Goal: Information Seeking & Learning: Learn about a topic

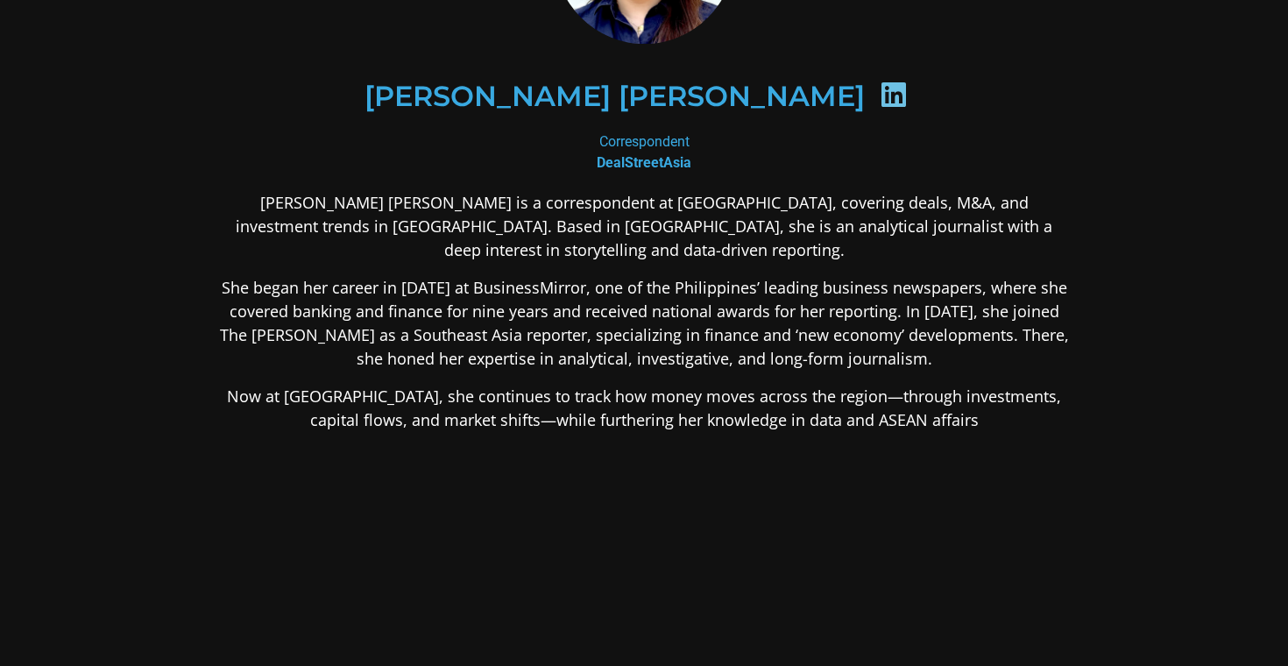
scroll to position [201, 0]
click at [516, 315] on p "She began her career in [DATE] at BusinessMirror, one of the Philippines’ leadi…" at bounding box center [643, 322] width 851 height 95
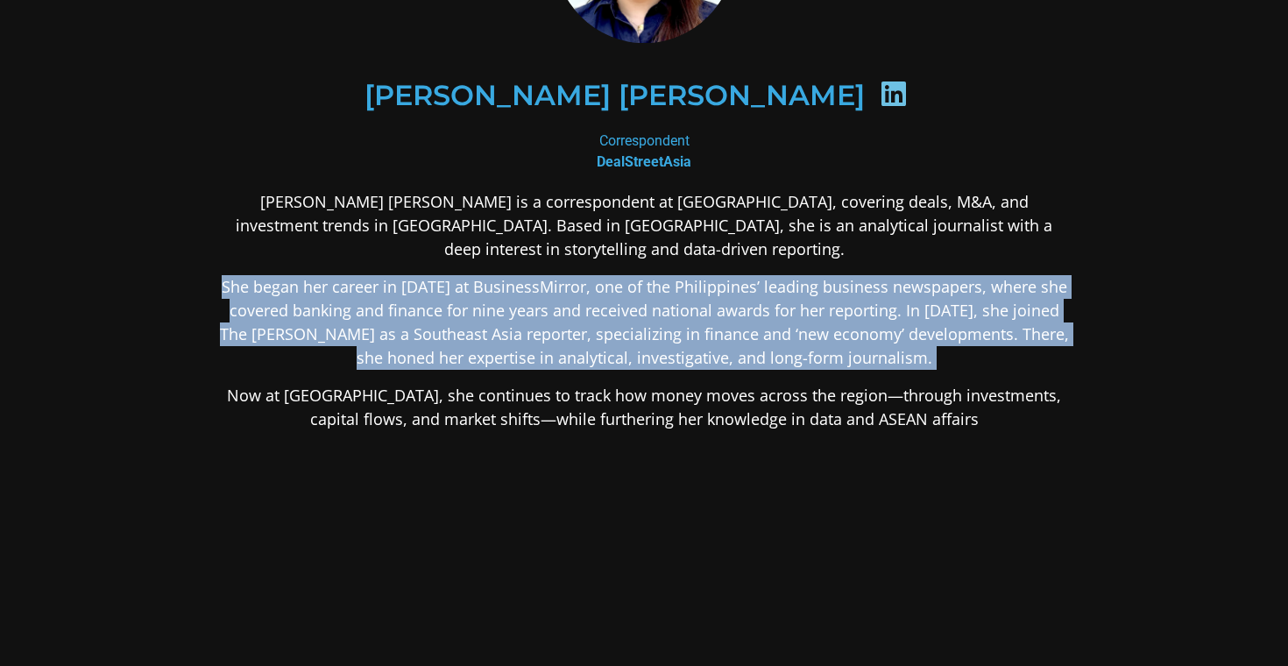
click at [512, 420] on p "Now at [GEOGRAPHIC_DATA], she continues to track how money moves across the reg…" at bounding box center [643, 407] width 851 height 47
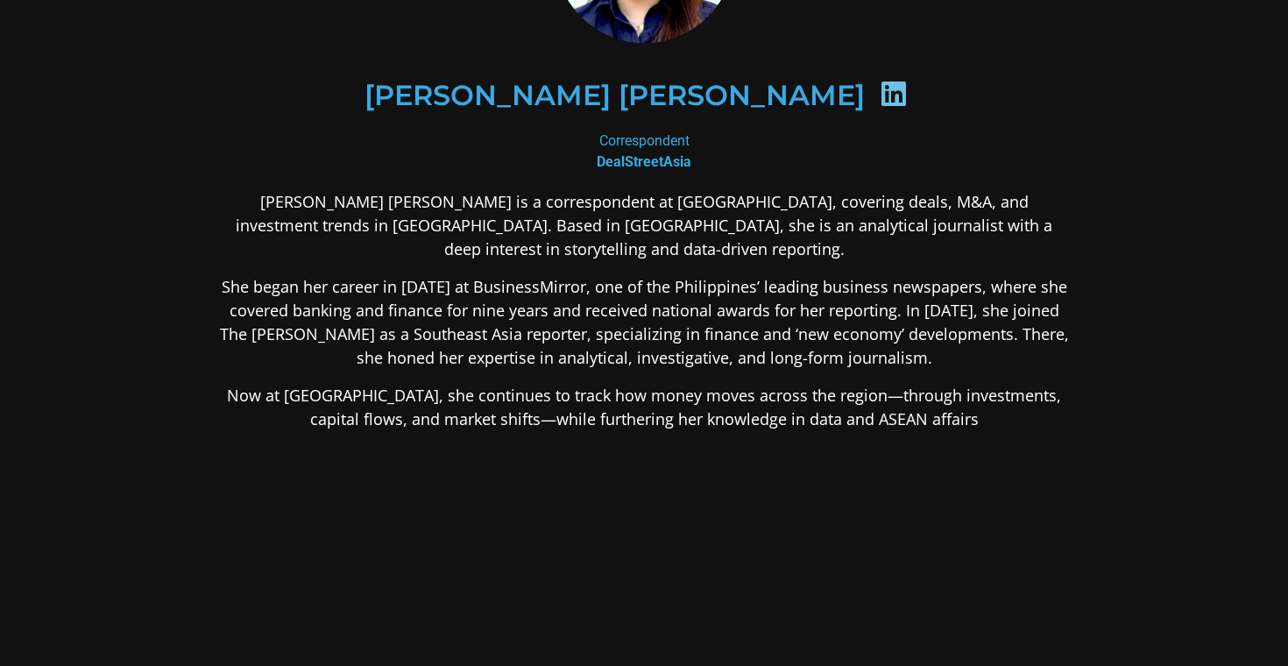
click at [512, 420] on p "Now at [GEOGRAPHIC_DATA], she continues to track how money moves across the reg…" at bounding box center [643, 407] width 851 height 47
click at [554, 310] on p "She began her career in [DATE] at BusinessMirror, one of the Philippines’ leadi…" at bounding box center [643, 322] width 851 height 95
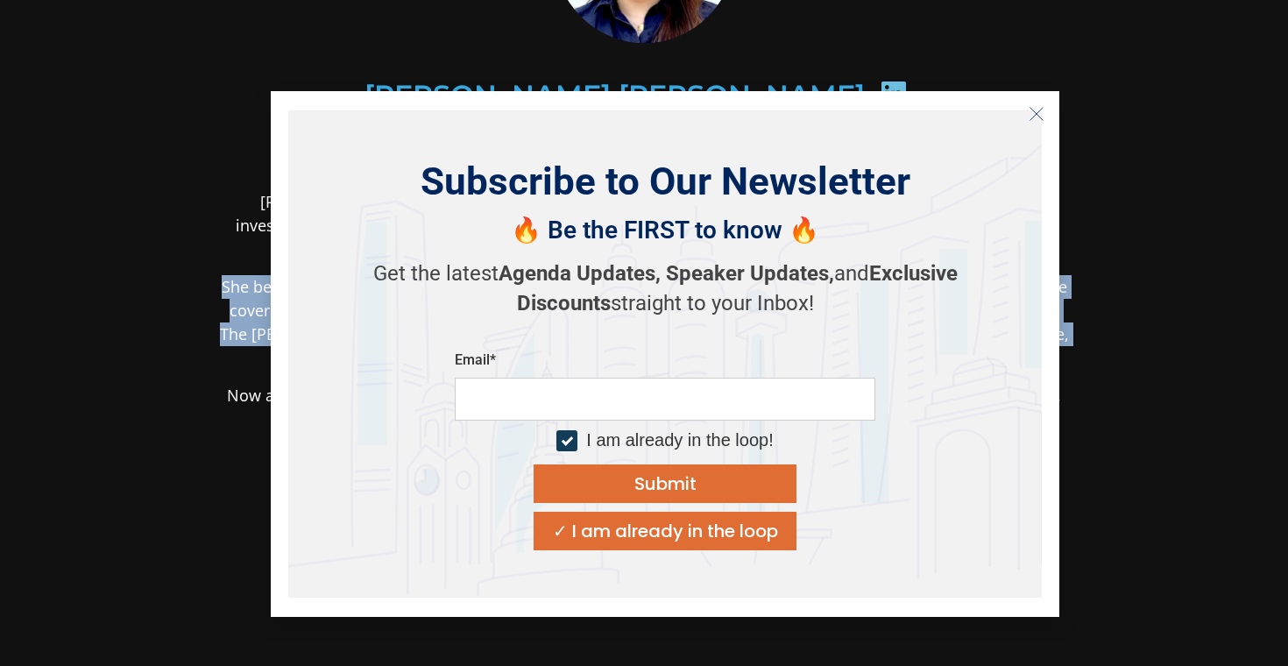
click at [1039, 111] on icon "Close" at bounding box center [1036, 114] width 16 height 16
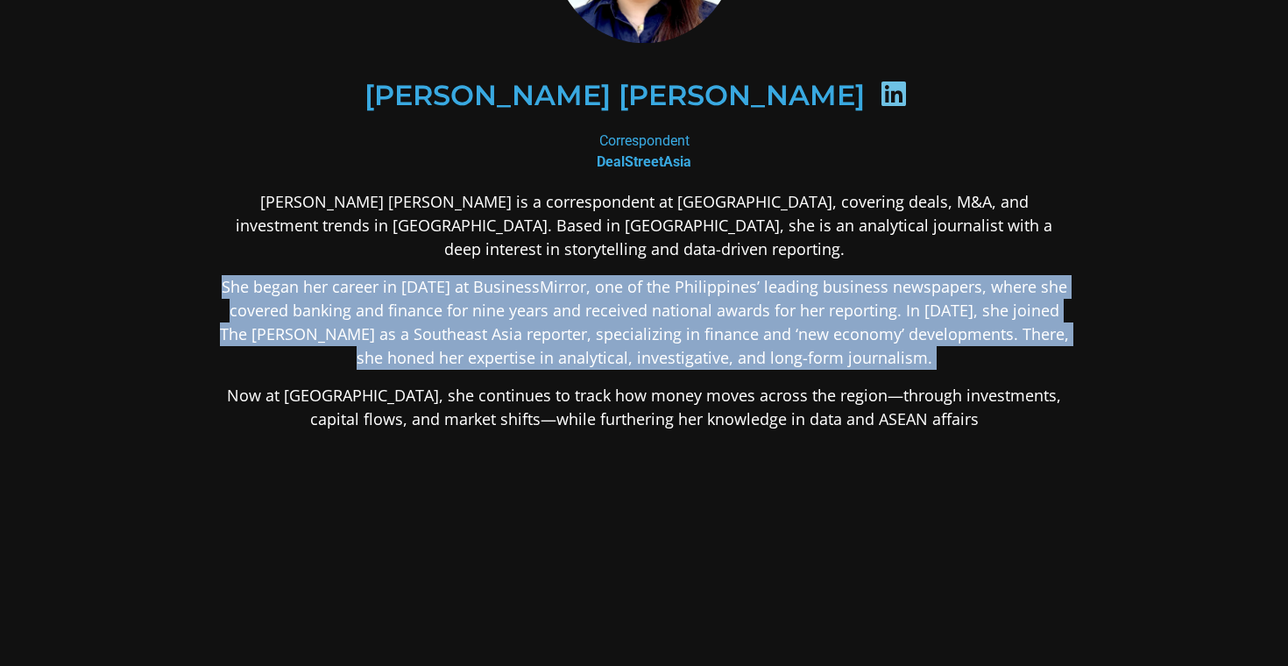
click at [745, 314] on p "She began her career in [DATE] at BusinessMirror, one of the Philippines’ leadi…" at bounding box center [643, 322] width 851 height 95
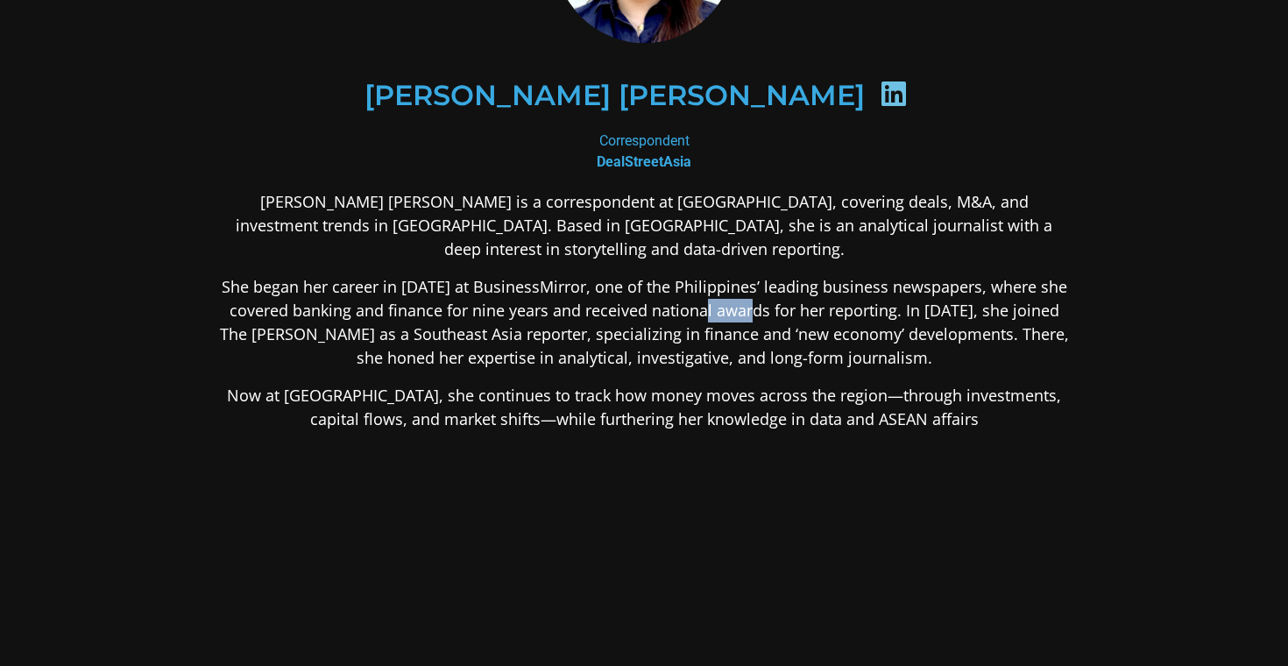
click at [745, 314] on p "She began her career in [DATE] at BusinessMirror, one of the Philippines’ leadi…" at bounding box center [643, 322] width 851 height 95
click at [693, 413] on p "Now at [GEOGRAPHIC_DATA], she continues to track how money moves across the reg…" at bounding box center [643, 407] width 851 height 47
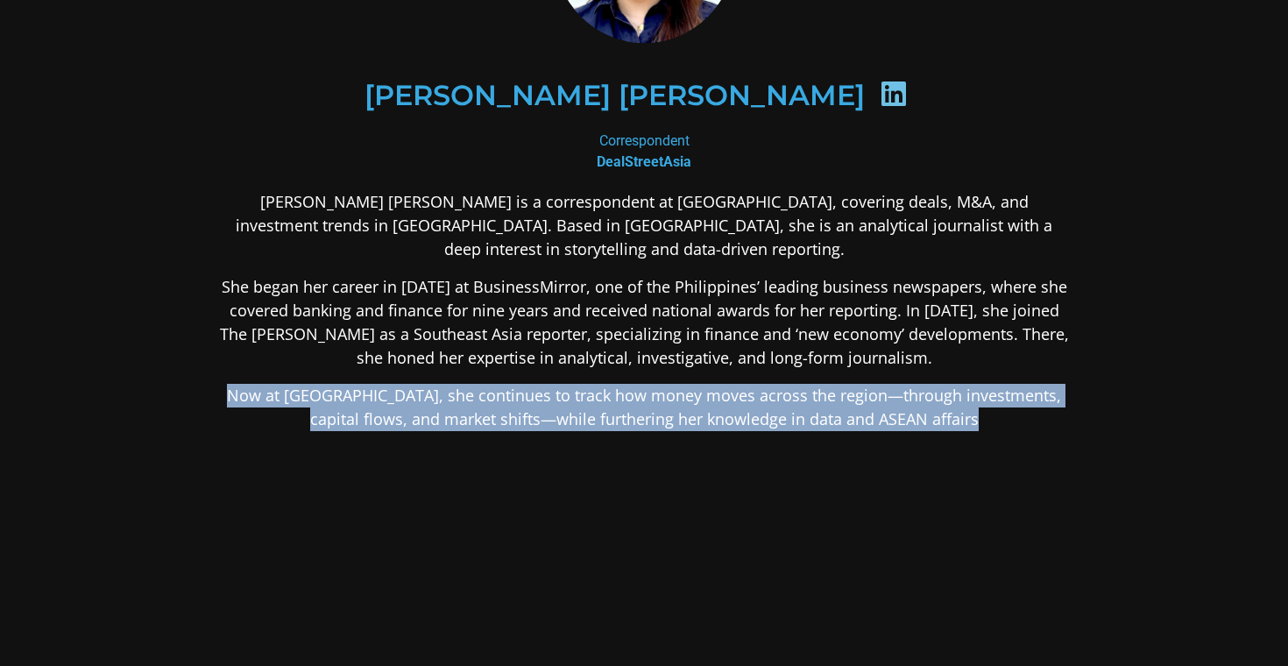
click at [671, 343] on p "She began her career in [DATE] at BusinessMirror, one of the Philippines’ leadi…" at bounding box center [643, 322] width 851 height 95
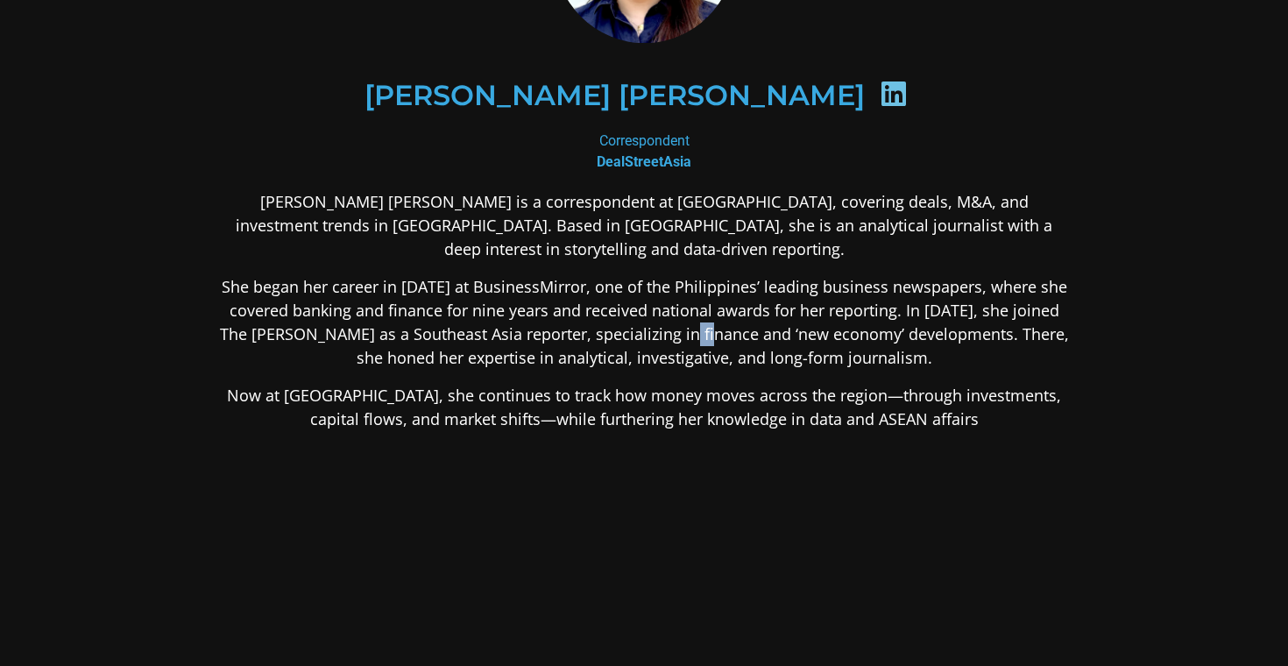
click at [671, 343] on p "She began her career in [DATE] at BusinessMirror, one of the Philippines’ leadi…" at bounding box center [643, 322] width 851 height 95
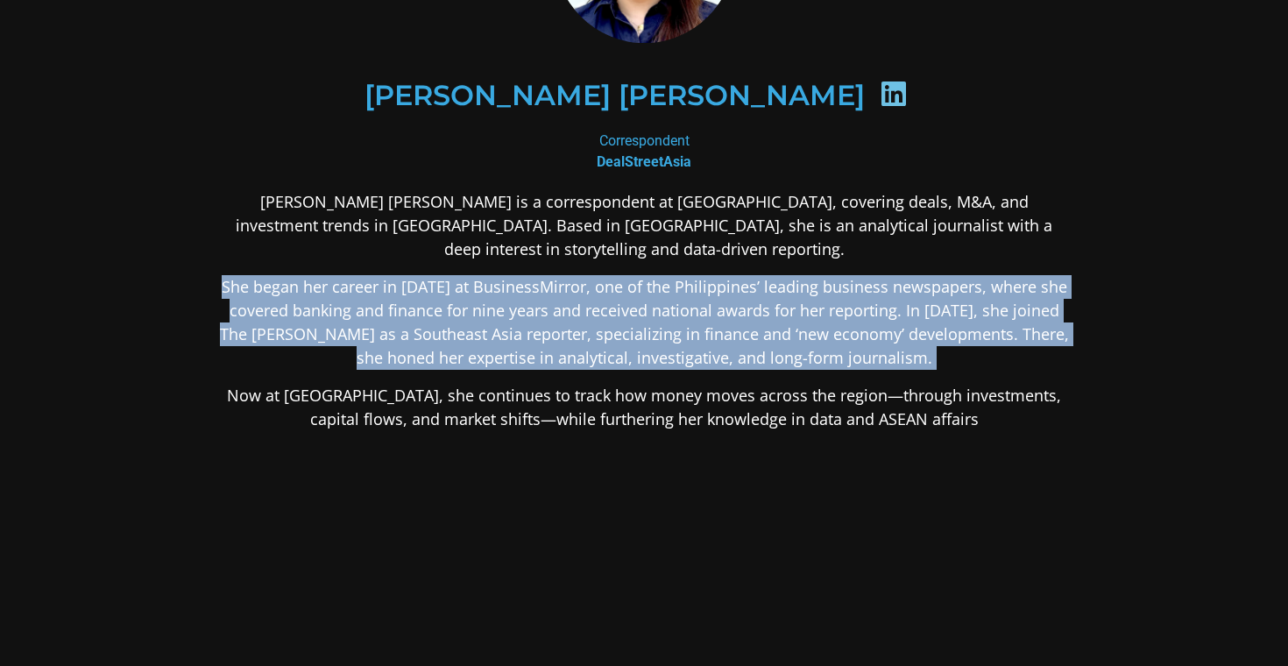
click at [671, 343] on p "She began her career in [DATE] at BusinessMirror, one of the Philippines’ leadi…" at bounding box center [643, 322] width 851 height 95
click at [648, 432] on div "[PERSON_NAME] [PERSON_NAME] is a correspondent at [GEOGRAPHIC_DATA], covering d…" at bounding box center [643, 449] width 851 height 518
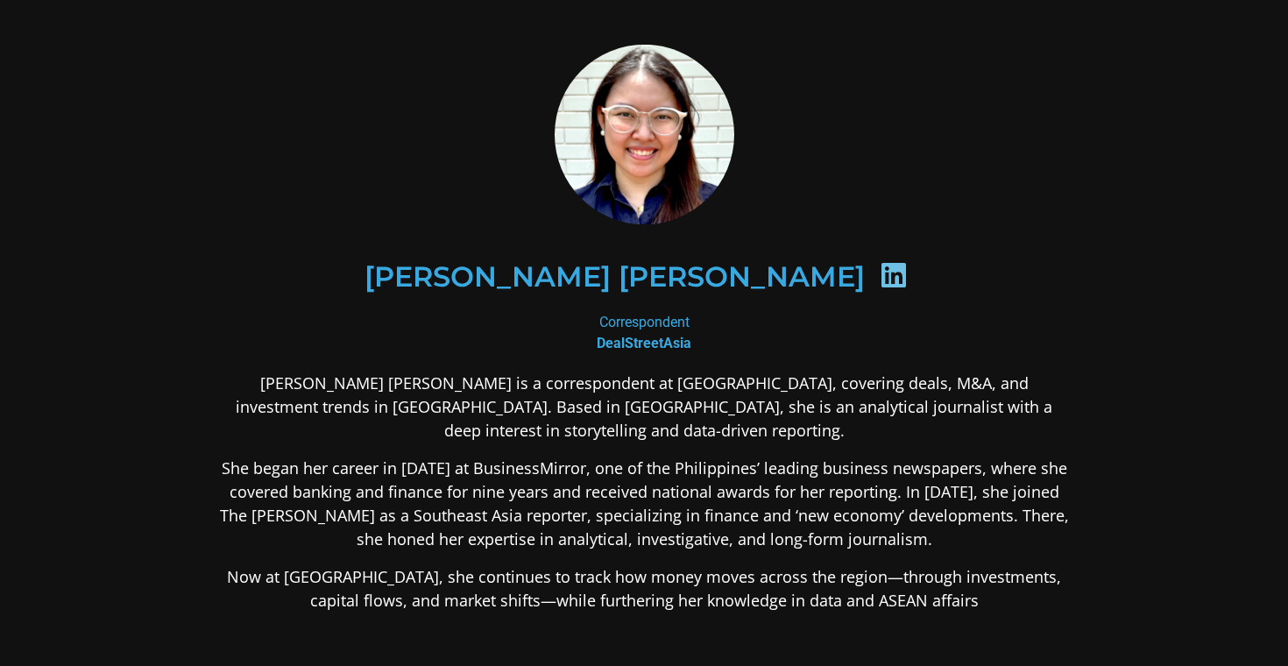
scroll to position [0, 0]
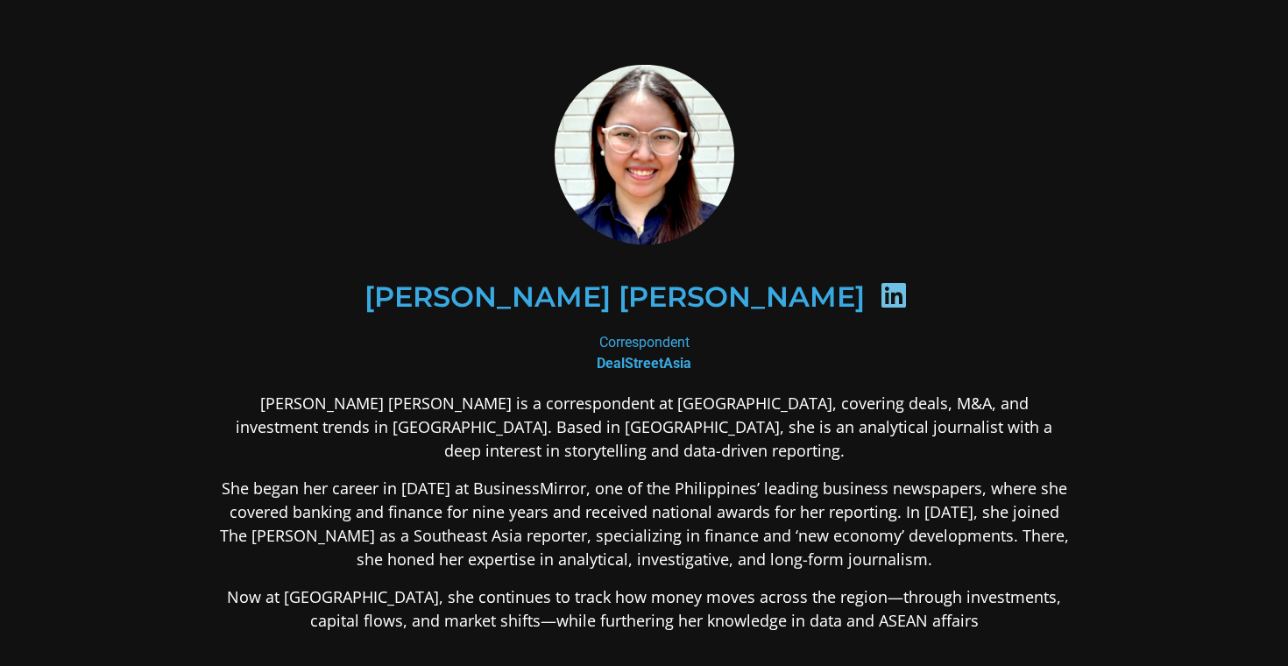
click at [568, 400] on p "[PERSON_NAME] [PERSON_NAME] is a correspondent at [GEOGRAPHIC_DATA], covering d…" at bounding box center [643, 427] width 851 height 71
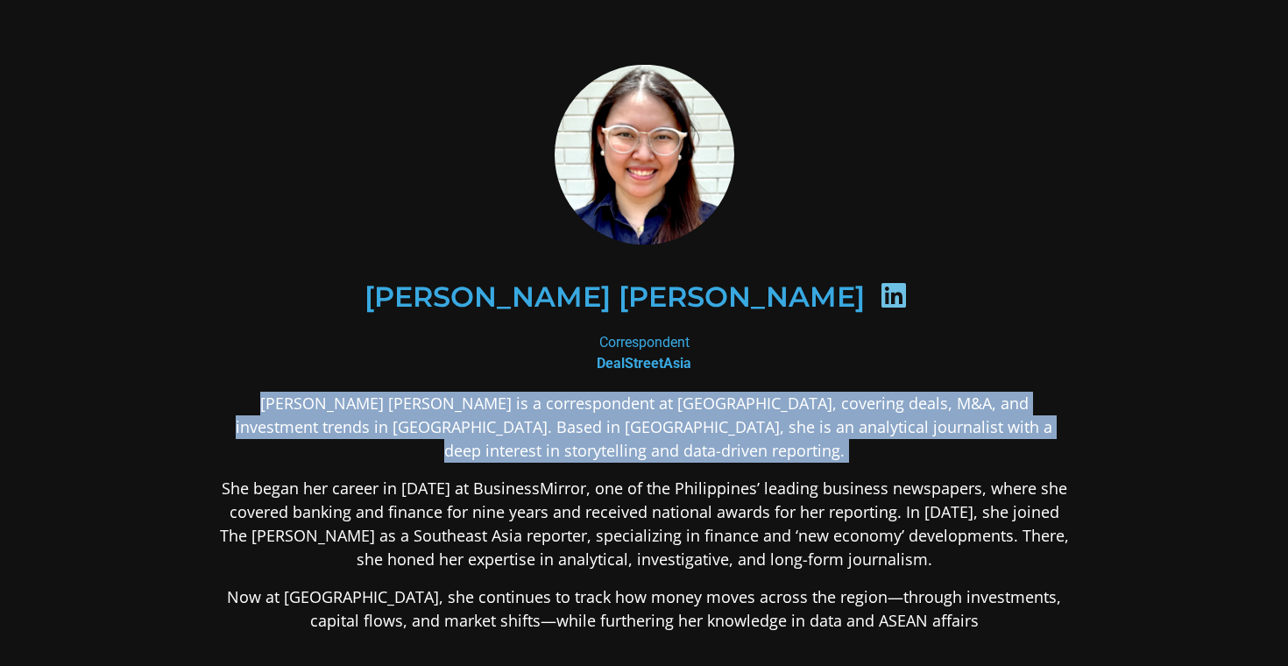
click at [568, 400] on p "[PERSON_NAME] [PERSON_NAME] is a correspondent at [GEOGRAPHIC_DATA], covering d…" at bounding box center [643, 427] width 851 height 71
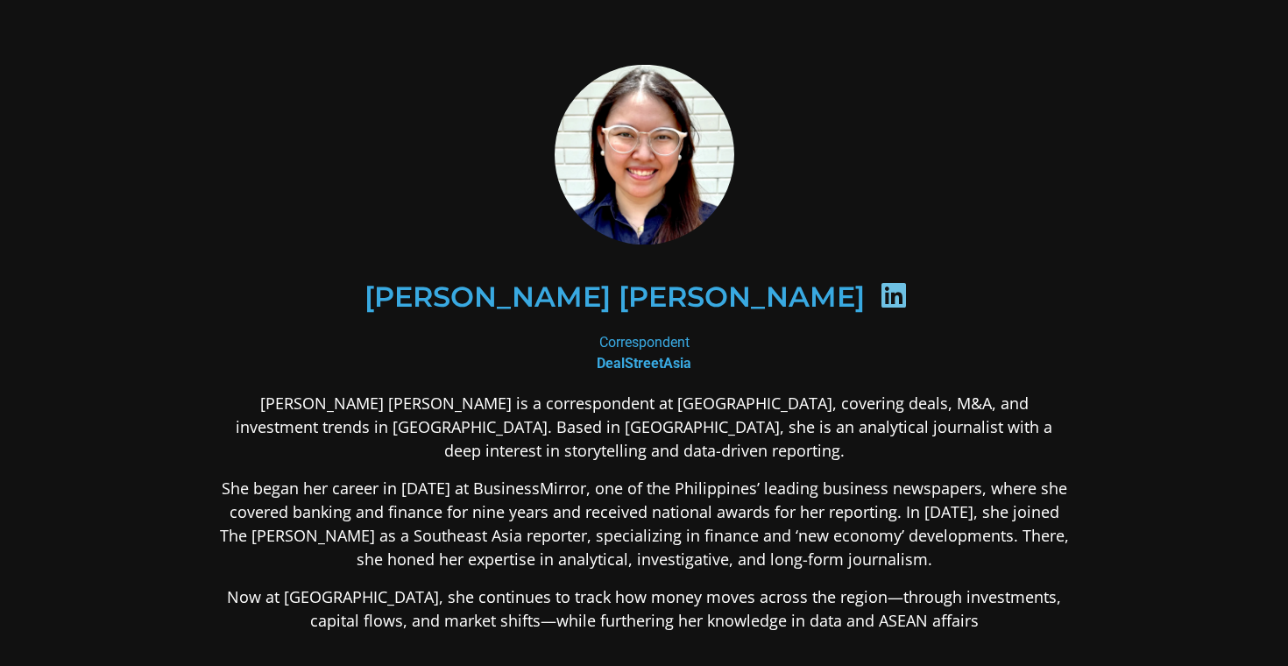
click at [569, 505] on p "She began her career in [DATE] at BusinessMirror, one of the Philippines’ leadi…" at bounding box center [643, 524] width 851 height 95
click at [568, 505] on p "She began her career in [DATE] at BusinessMirror, one of the Philippines’ leadi…" at bounding box center [643, 524] width 851 height 95
click at [548, 543] on p "She began her career in [DATE] at BusinessMirror, one of the Philippines’ leadi…" at bounding box center [643, 524] width 851 height 95
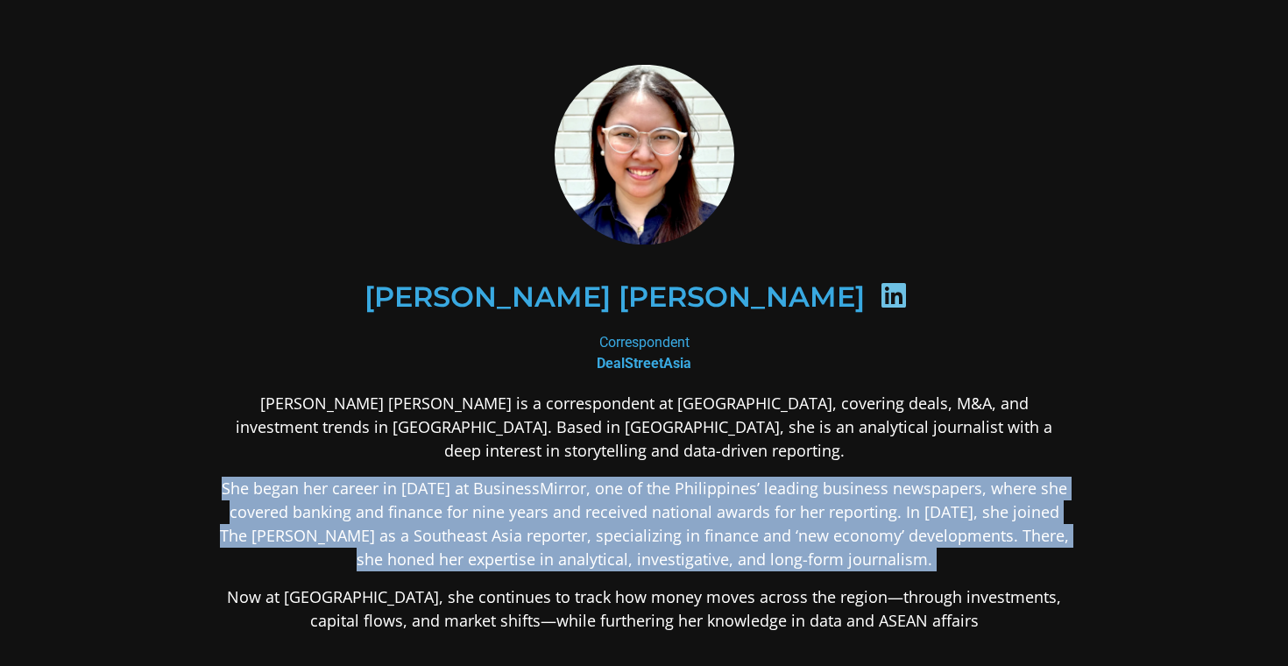
click at [548, 543] on p "She began her career in [DATE] at BusinessMirror, one of the Philippines’ leadi…" at bounding box center [643, 524] width 851 height 95
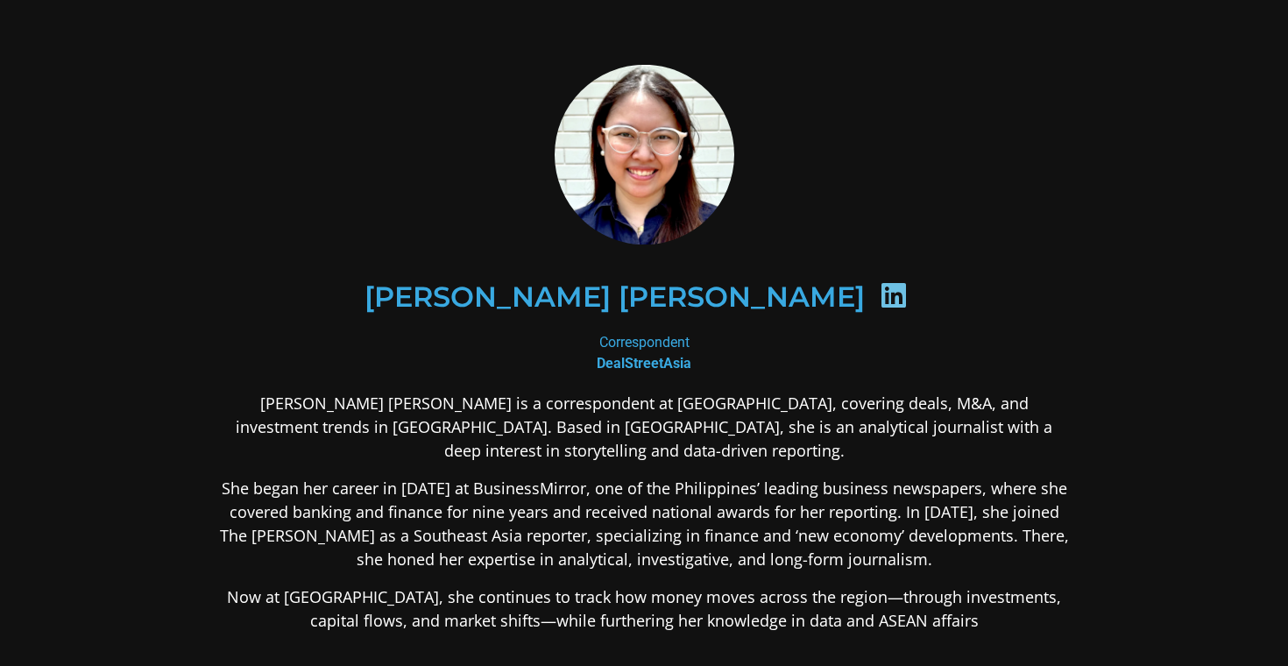
click at [535, 617] on p "Now at [GEOGRAPHIC_DATA], she continues to track how money moves across the reg…" at bounding box center [643, 608] width 851 height 47
click at [535, 616] on p "Now at [GEOGRAPHIC_DATA], she continues to track how money moves across the reg…" at bounding box center [643, 608] width 851 height 47
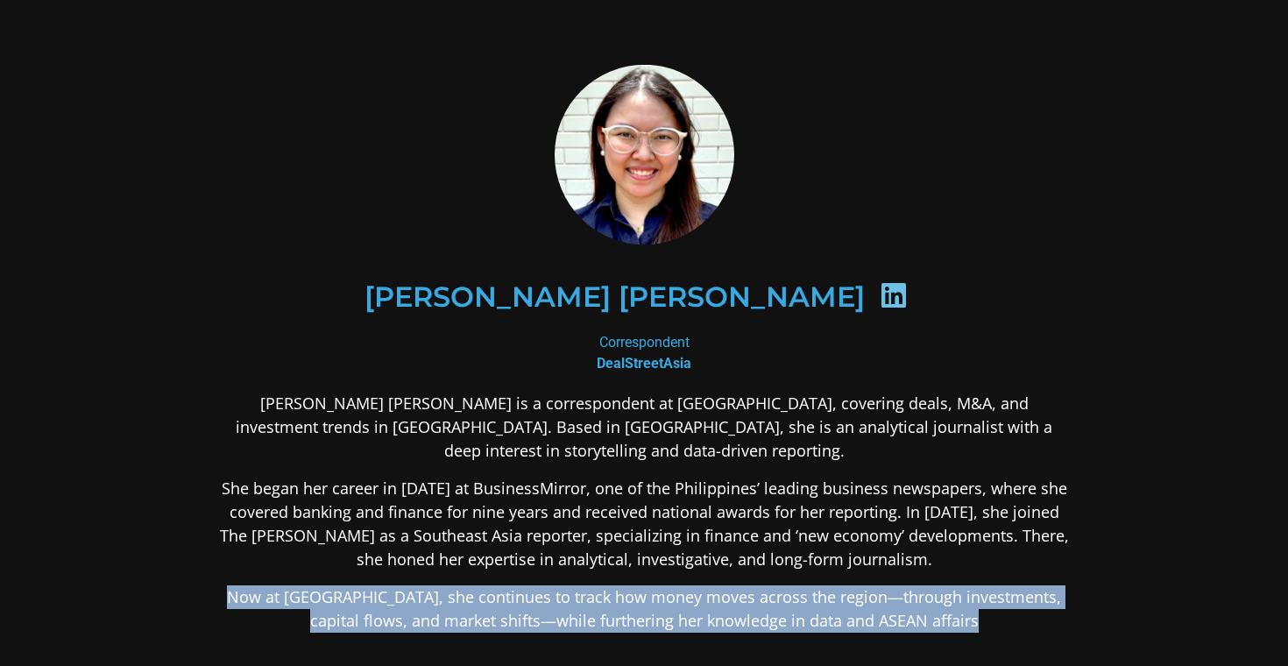
click at [535, 616] on p "Now at [GEOGRAPHIC_DATA], she continues to track how money moves across the reg…" at bounding box center [643, 608] width 851 height 47
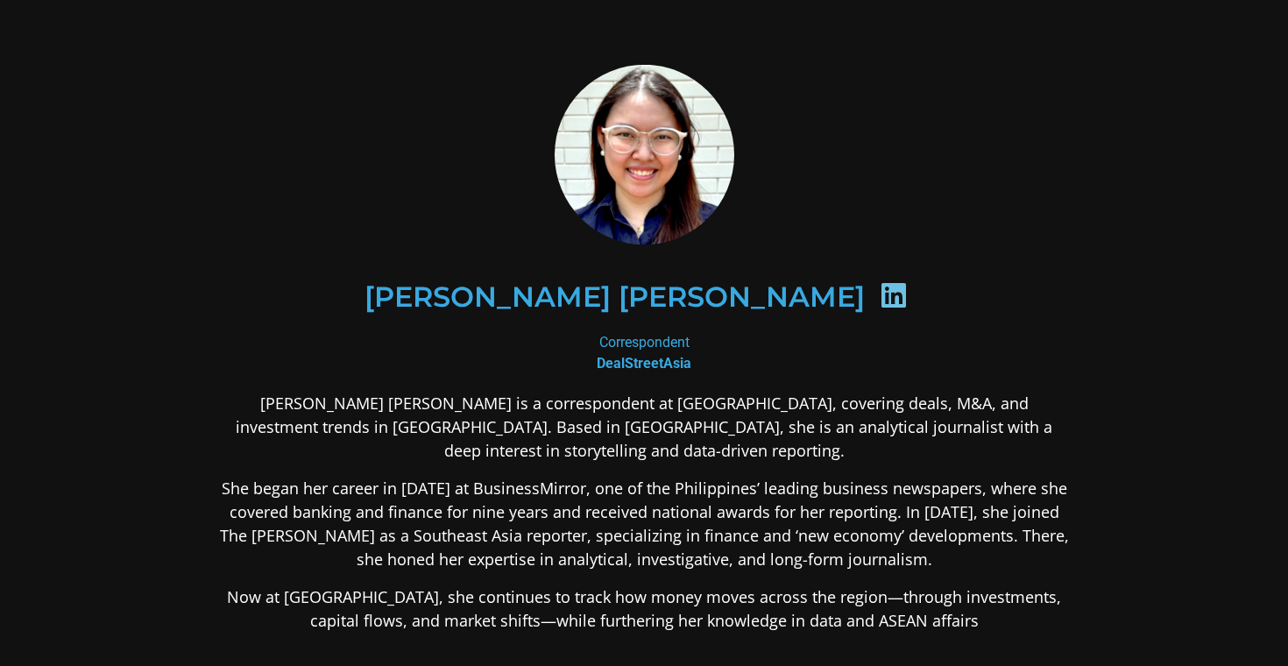
click at [508, 530] on p "She began her career in [DATE] at BusinessMirror, one of the Philippines’ leadi…" at bounding box center [643, 524] width 851 height 95
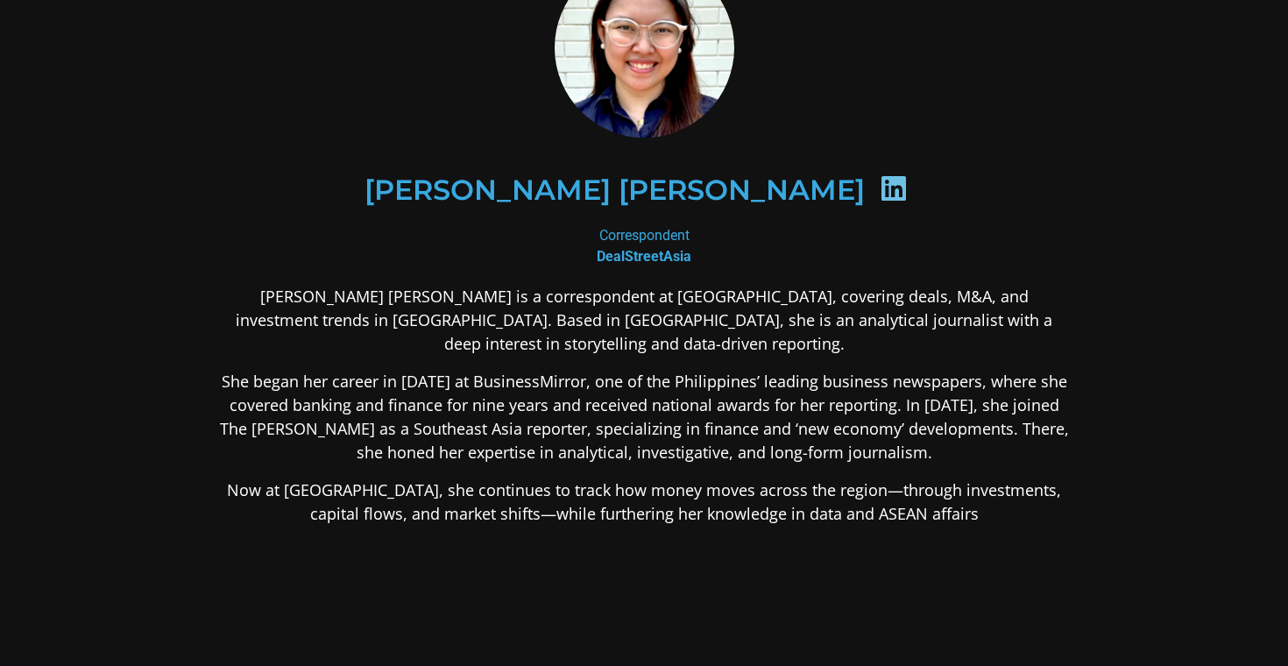
scroll to position [140, 0]
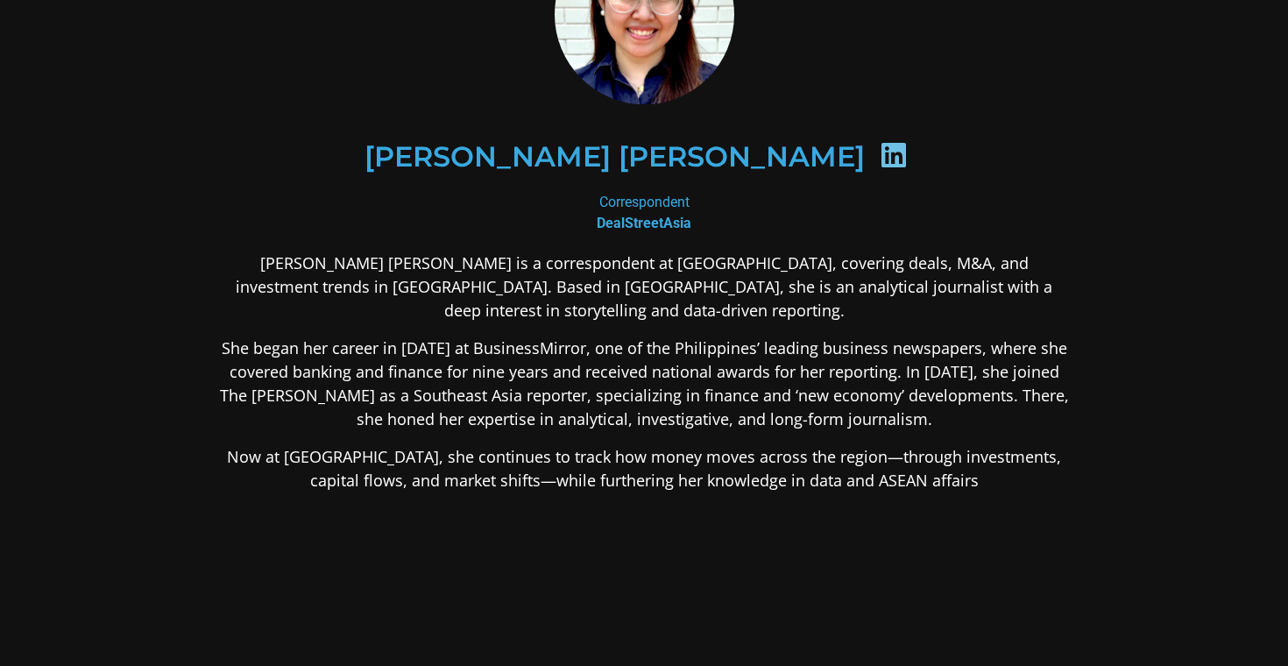
click at [551, 380] on p "She began her career in [DATE] at BusinessMirror, one of the Philippines’ leadi…" at bounding box center [643, 383] width 851 height 95
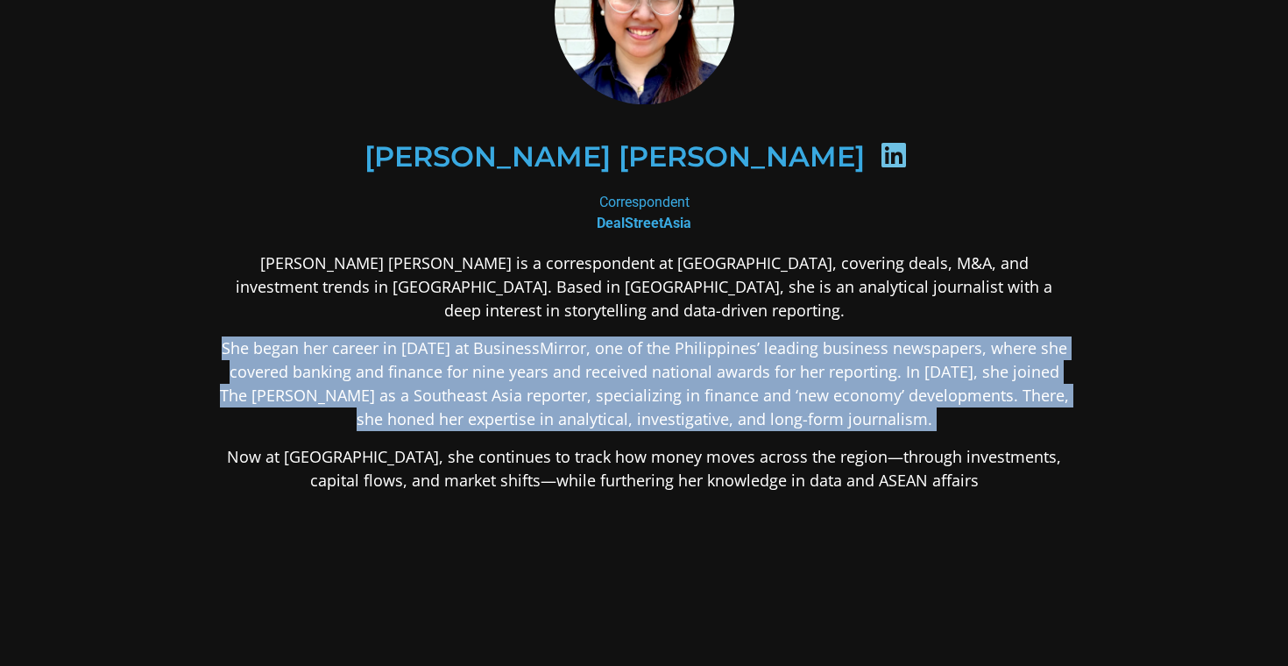
click at [551, 380] on p "She began her career in [DATE] at BusinessMirror, one of the Philippines’ leadi…" at bounding box center [643, 383] width 851 height 95
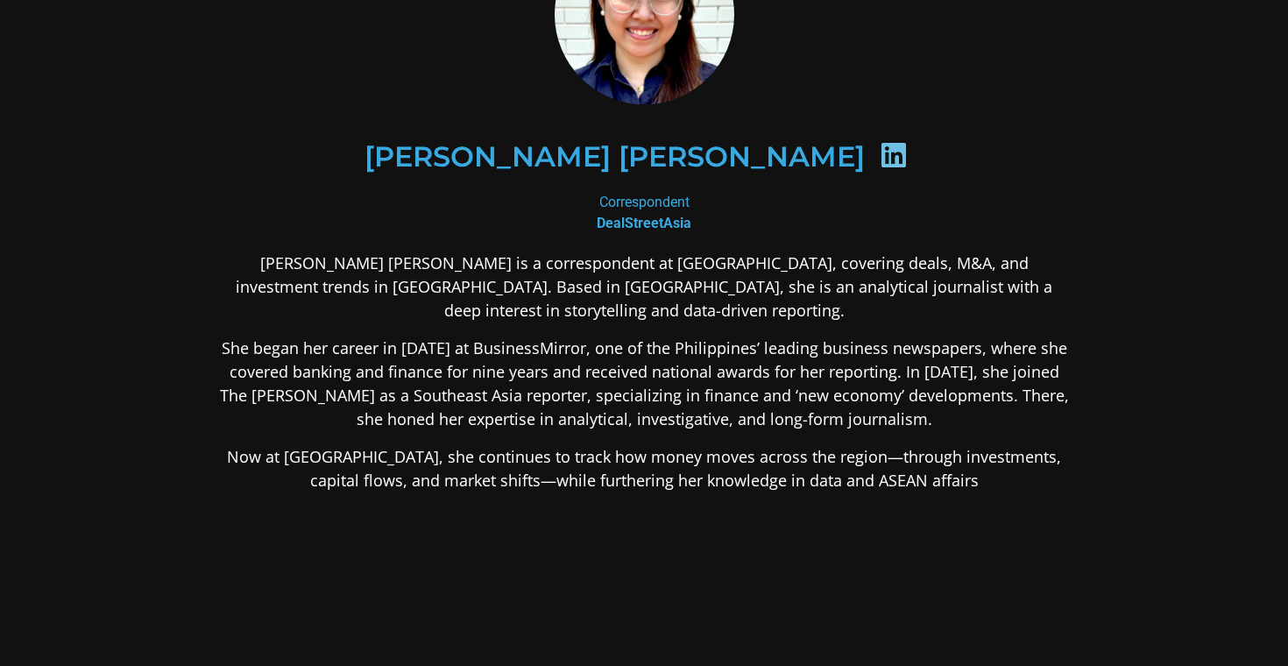
click at [522, 401] on p "She began her career in [DATE] at BusinessMirror, one of the Philippines’ leadi…" at bounding box center [643, 383] width 851 height 95
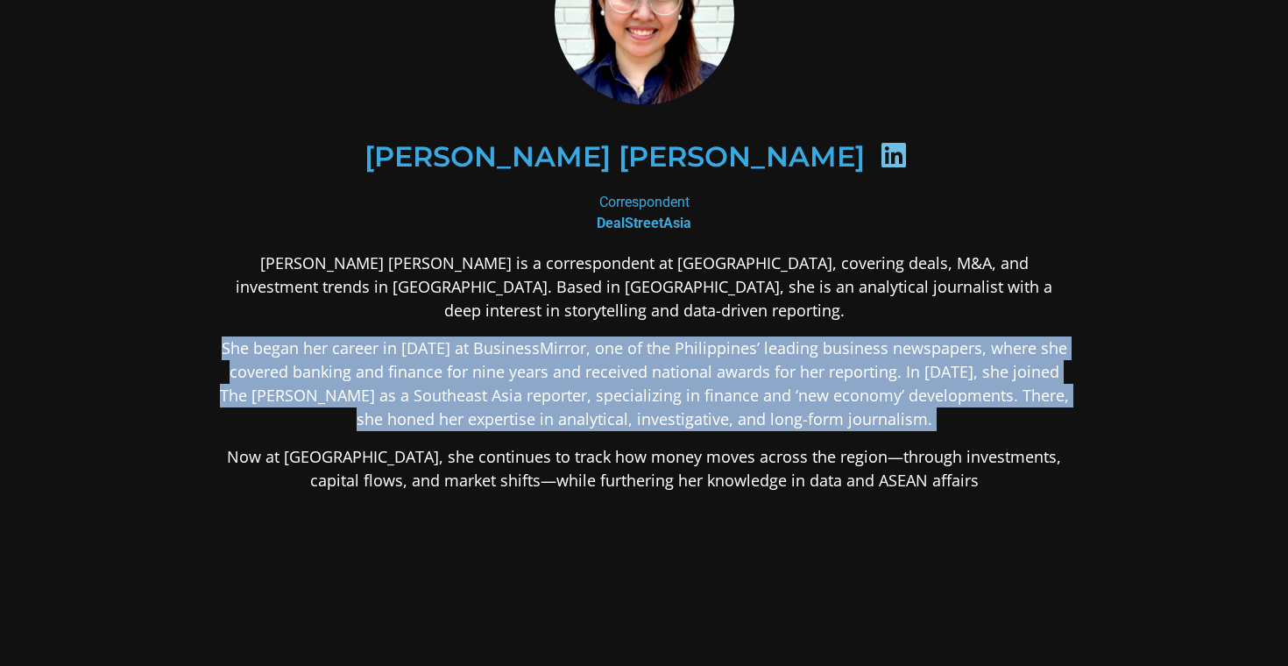
click at [522, 401] on p "She began her career in [DATE] at BusinessMirror, one of the Philippines’ leadi…" at bounding box center [643, 383] width 851 height 95
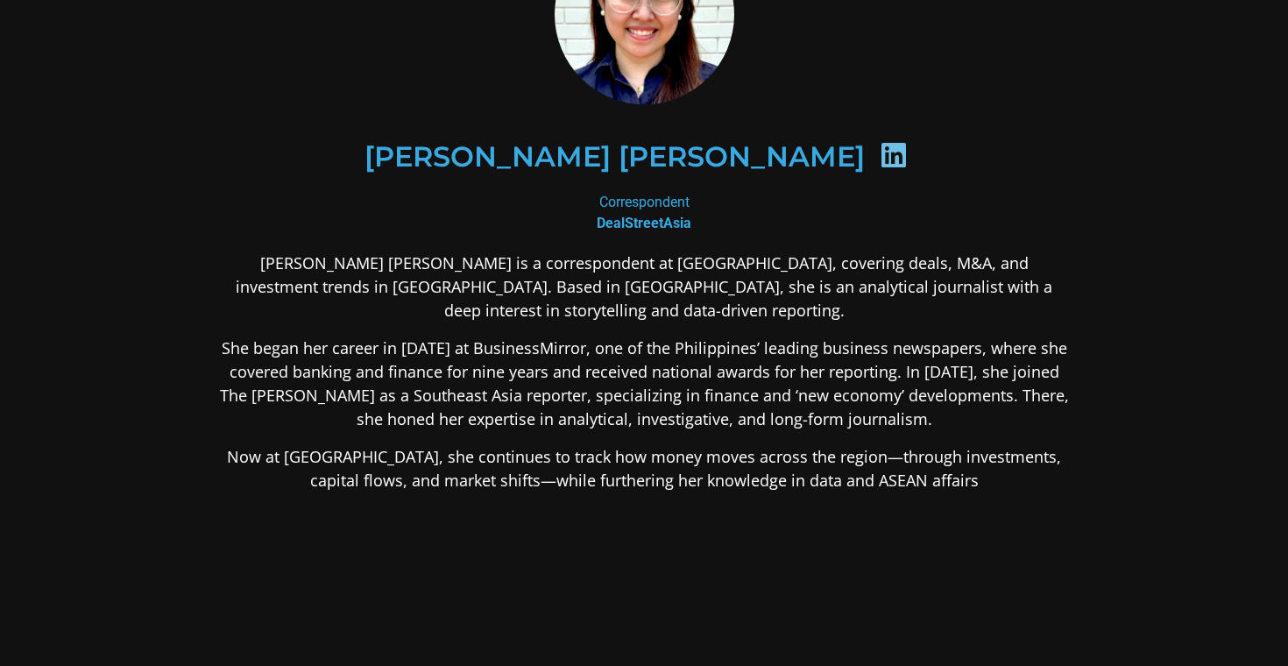
click at [511, 488] on p "Now at [GEOGRAPHIC_DATA], she continues to track how money moves across the reg…" at bounding box center [643, 468] width 851 height 47
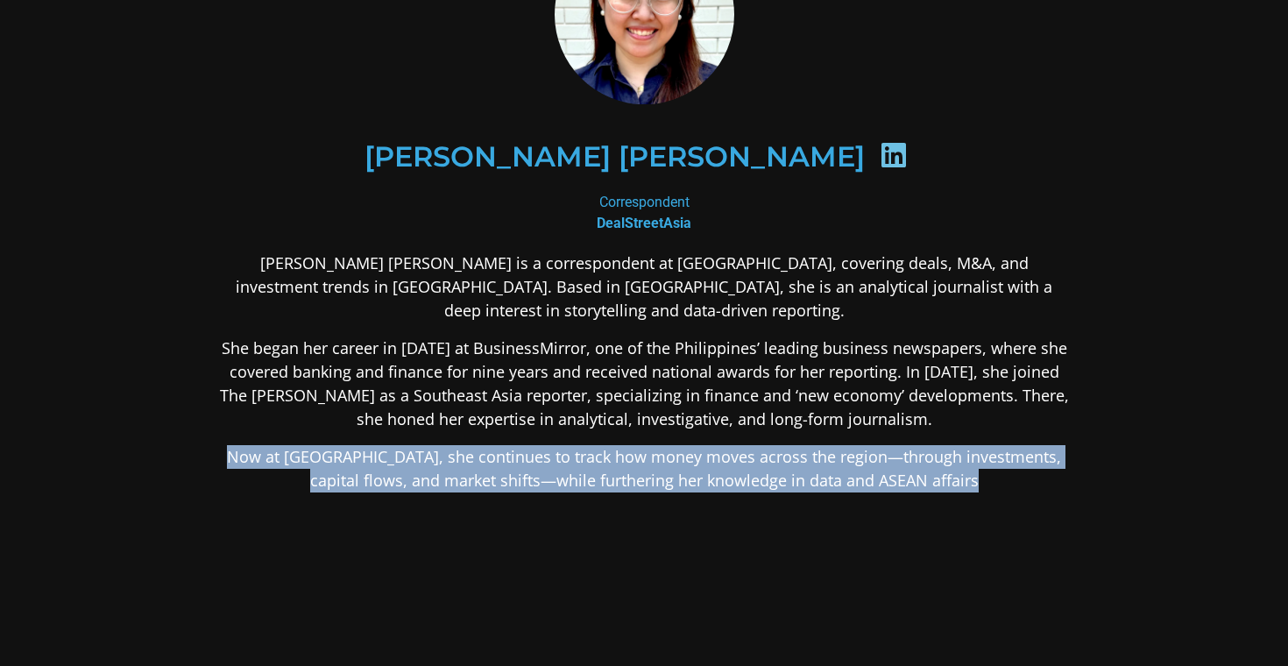
click at [511, 488] on p "Now at [GEOGRAPHIC_DATA], she continues to track how money moves across the reg…" at bounding box center [643, 468] width 851 height 47
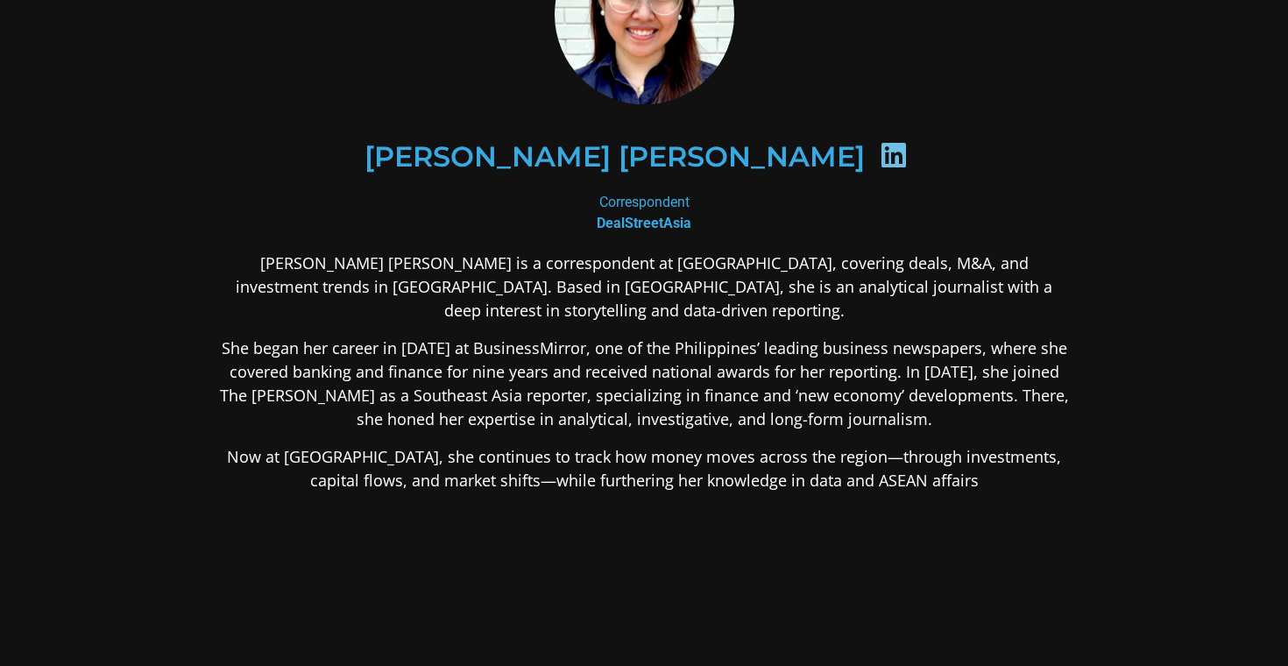
click at [543, 384] on p "She began her career in [DATE] at BusinessMirror, one of the Philippines’ leadi…" at bounding box center [643, 383] width 851 height 95
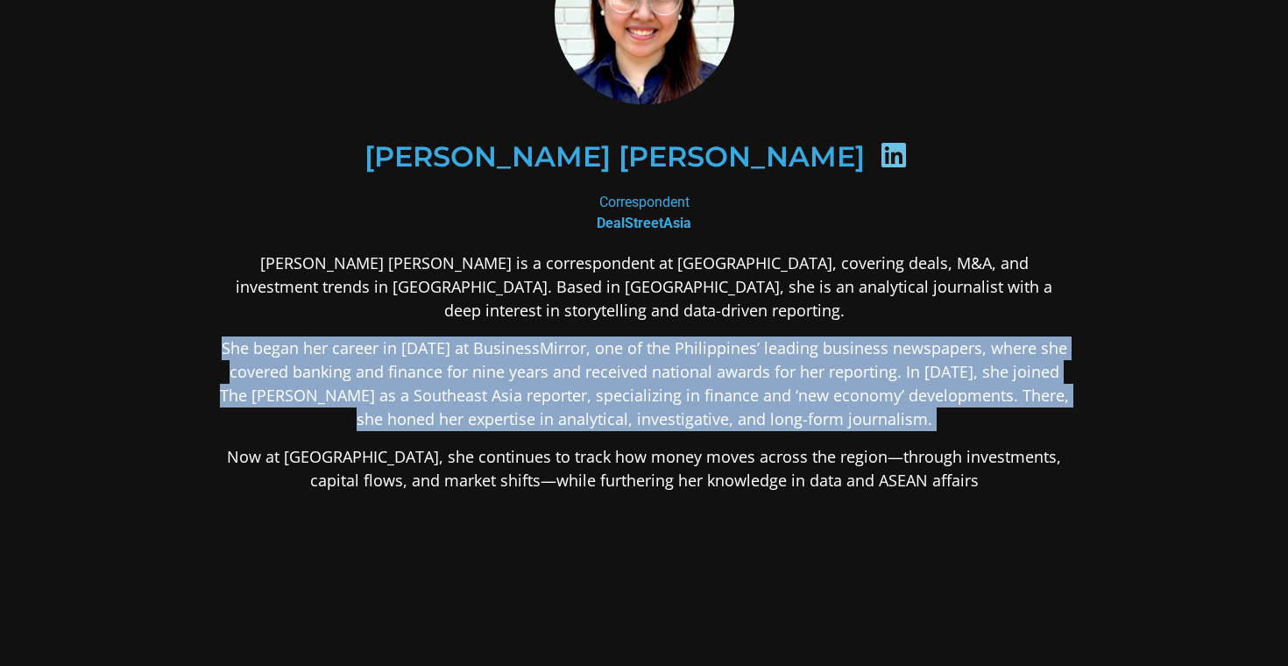
click at [543, 384] on p "She began her career in [DATE] at BusinessMirror, one of the Philippines’ leadi…" at bounding box center [643, 383] width 851 height 95
click at [743, 357] on p "She began her career in [DATE] at BusinessMirror, one of the Philippines’ leadi…" at bounding box center [643, 383] width 851 height 95
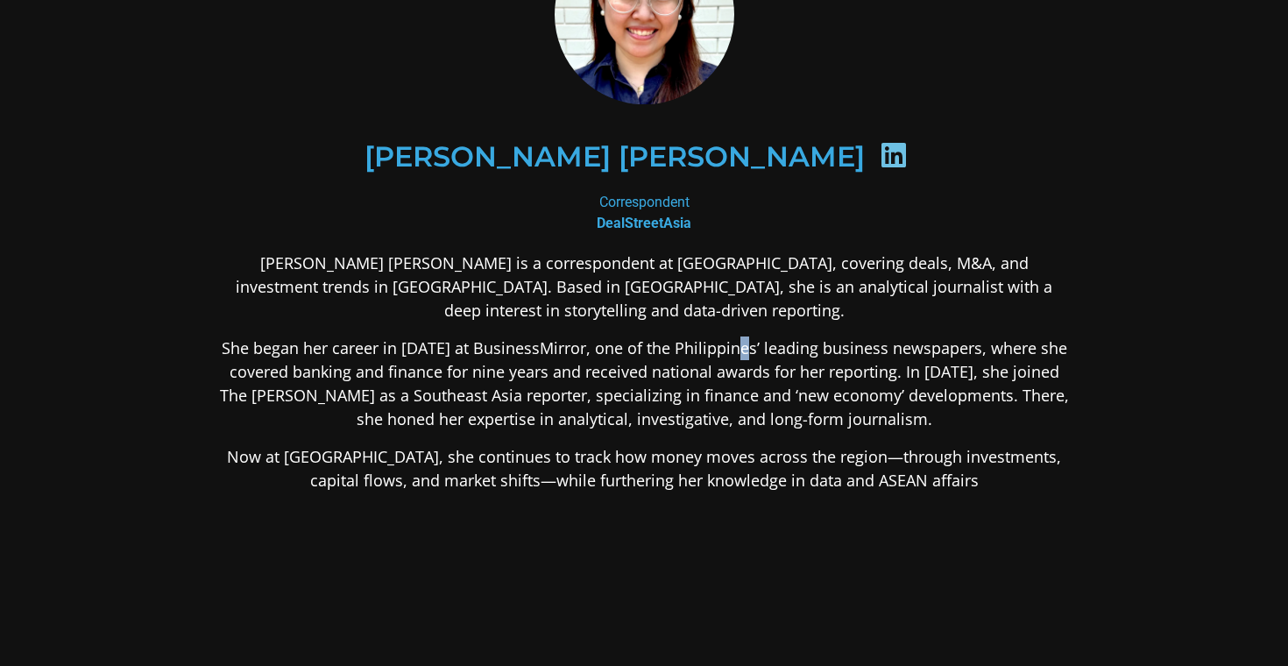
click at [743, 357] on p "She began her career in [DATE] at BusinessMirror, one of the Philippines’ leadi…" at bounding box center [643, 383] width 851 height 95
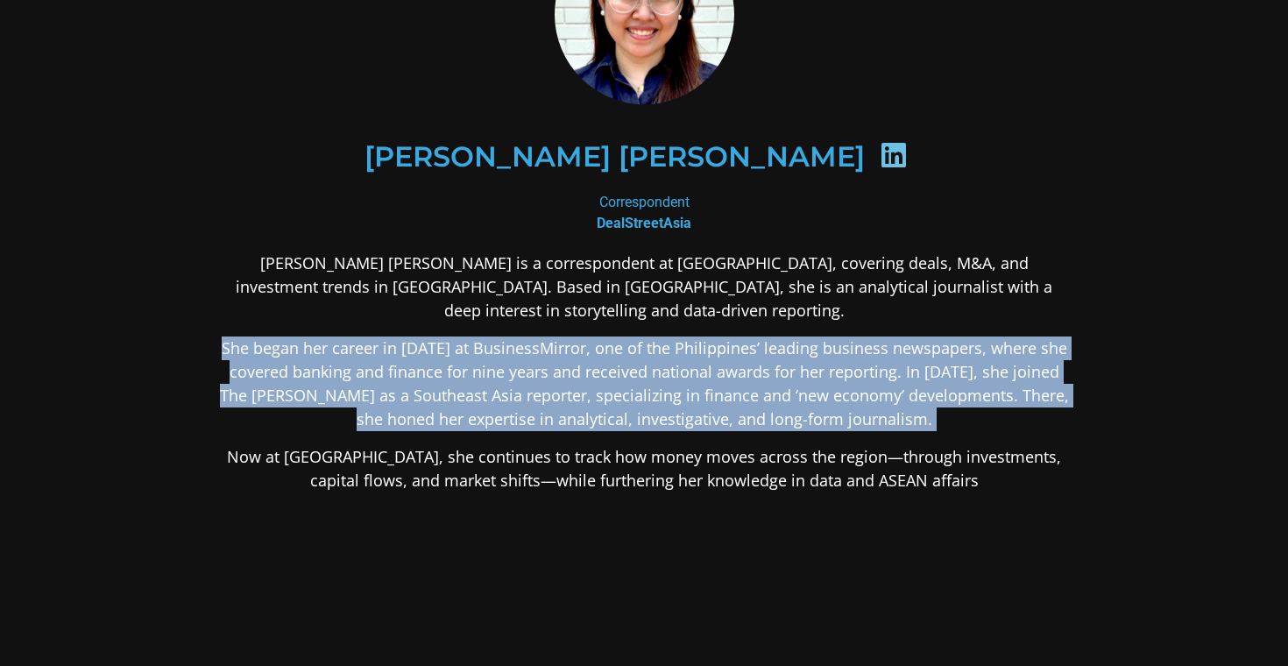
click at [743, 357] on p "She began her career in [DATE] at BusinessMirror, one of the Philippines’ leadi…" at bounding box center [643, 383] width 851 height 95
click at [615, 369] on p "She began her career in [DATE] at BusinessMirror, one of the Philippines’ leadi…" at bounding box center [643, 383] width 851 height 95
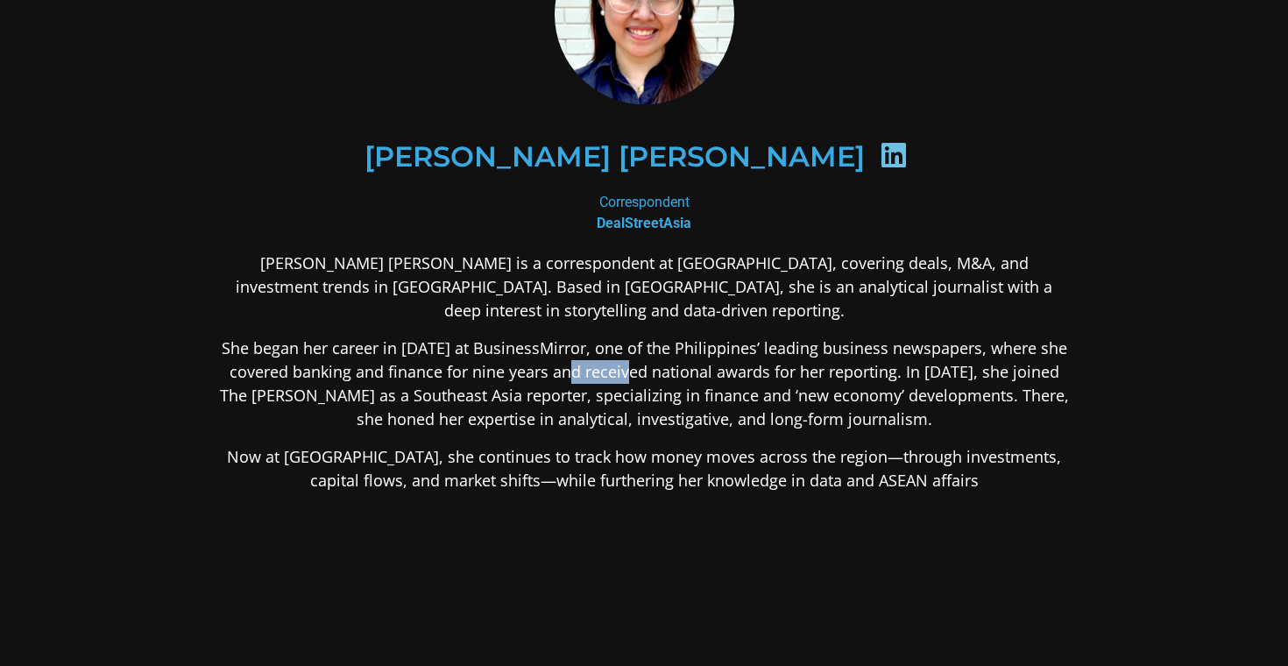
click at [615, 369] on p "She began her career in [DATE] at BusinessMirror, one of the Philippines’ leadi…" at bounding box center [643, 383] width 851 height 95
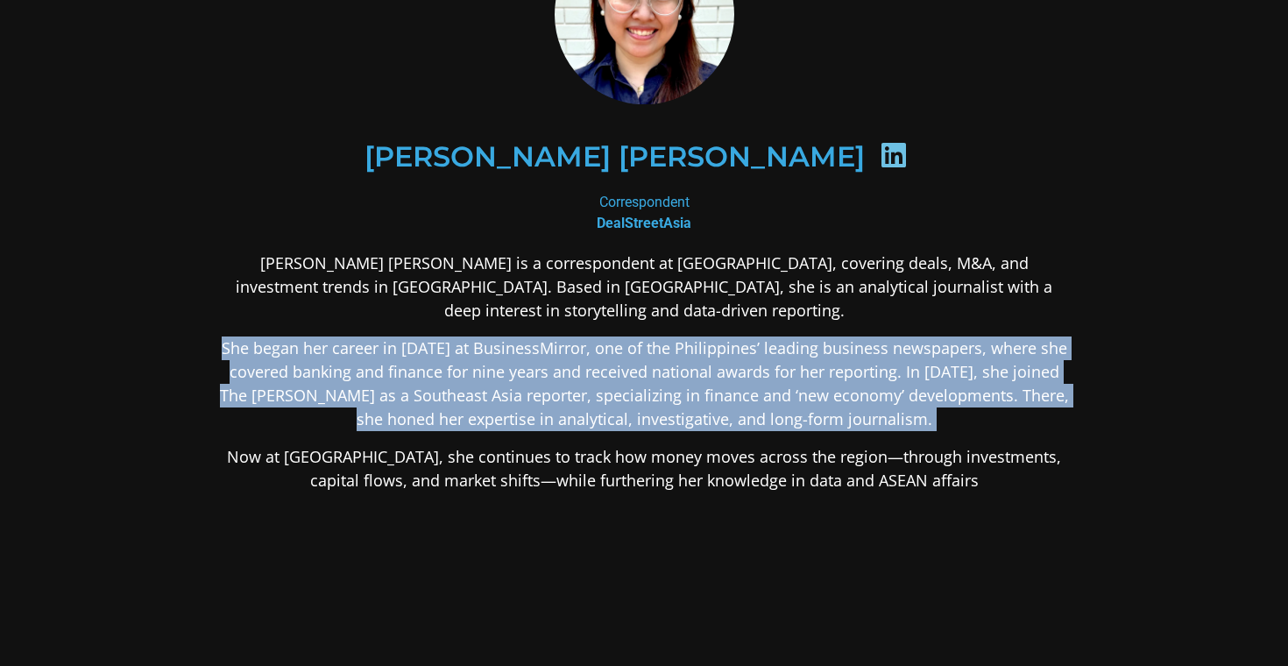
drag, startPoint x: 615, startPoint y: 369, endPoint x: 563, endPoint y: 394, distance: 57.6
click at [615, 369] on p "She began her career in [DATE] at BusinessMirror, one of the Philippines’ leadi…" at bounding box center [643, 383] width 851 height 95
click at [563, 394] on p "She began her career in [DATE] at BusinessMirror, one of the Philippines’ leadi…" at bounding box center [643, 383] width 851 height 95
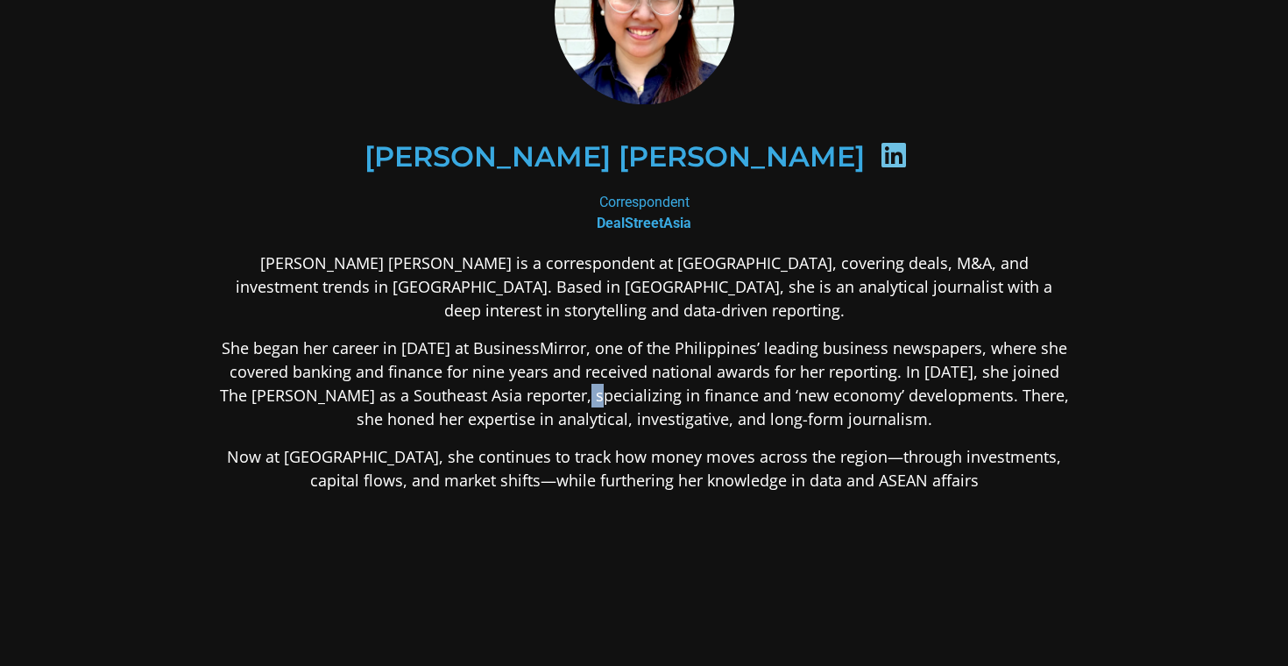
click at [563, 394] on p "She began her career in [DATE] at BusinessMirror, one of the Philippines’ leadi…" at bounding box center [643, 383] width 851 height 95
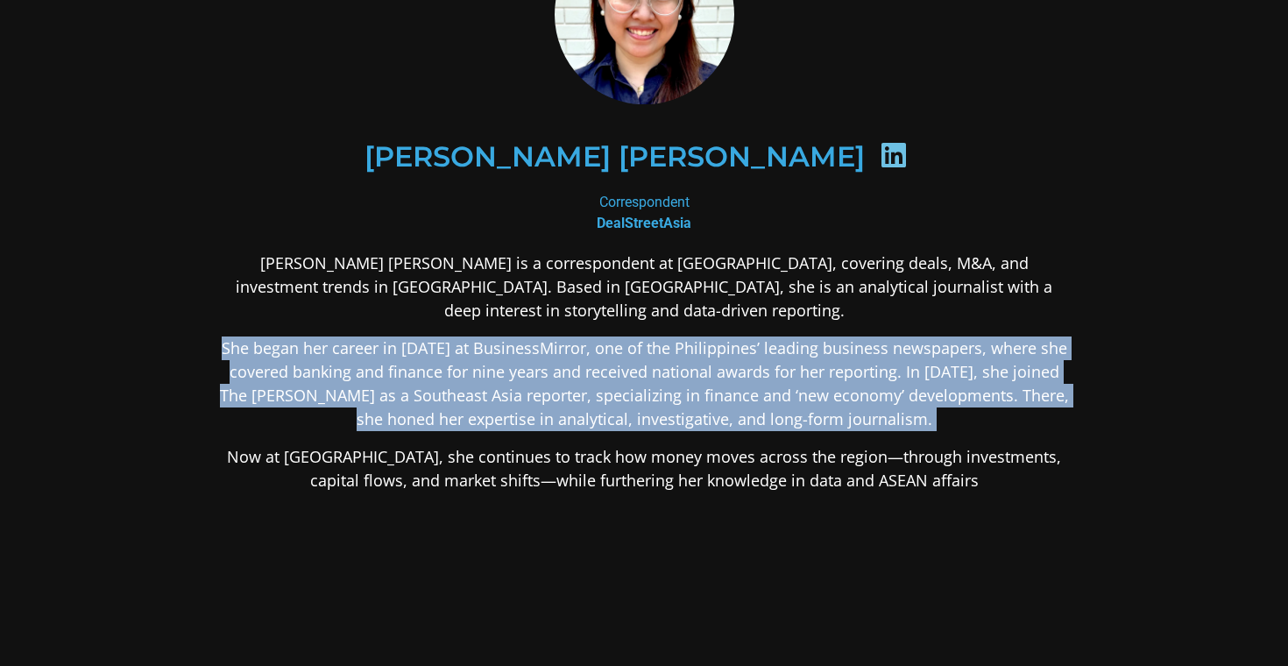
click at [563, 394] on p "She began her career in [DATE] at BusinessMirror, one of the Philippines’ leadi…" at bounding box center [643, 383] width 851 height 95
click at [505, 412] on p "She began her career in [DATE] at BusinessMirror, one of the Philippines’ leadi…" at bounding box center [643, 383] width 851 height 95
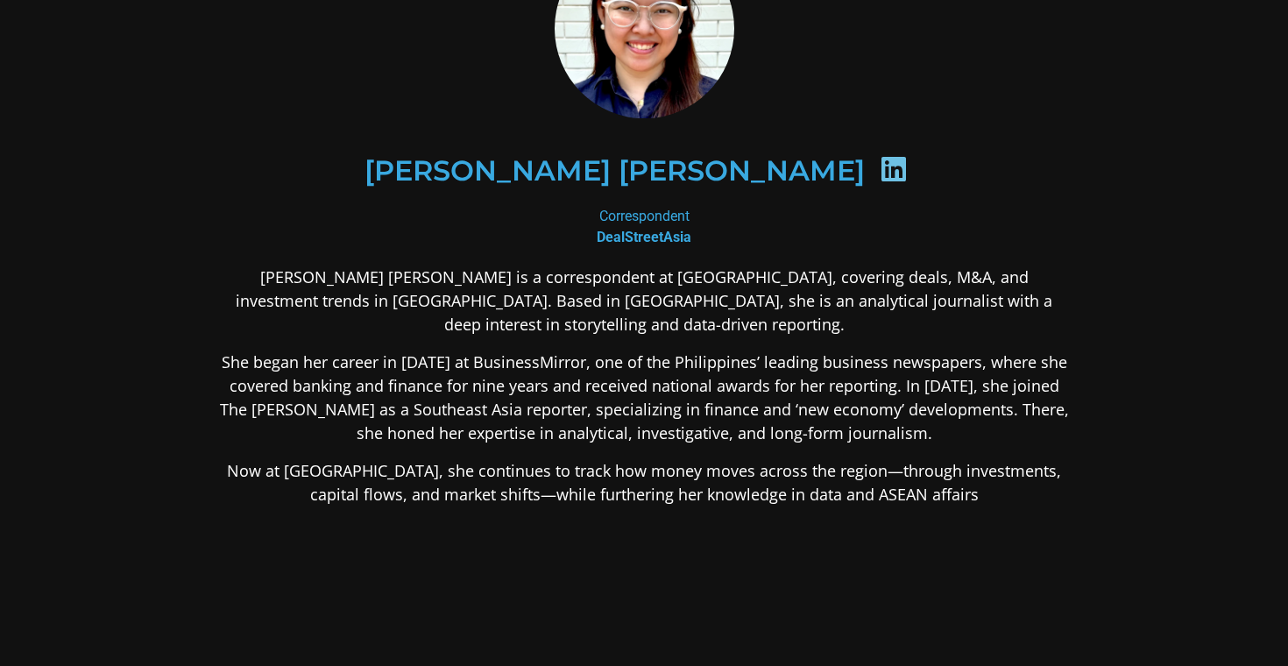
scroll to position [0, 0]
